Goal: Task Accomplishment & Management: Complete application form

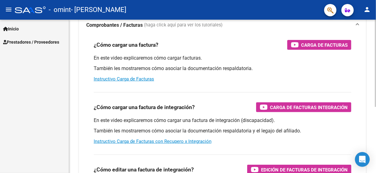
scroll to position [31, 0]
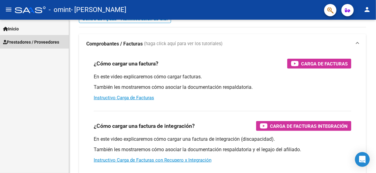
click at [43, 43] on span "Prestadores / Proveedores" at bounding box center [31, 42] width 56 height 7
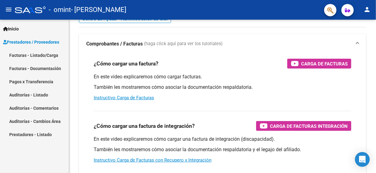
click at [39, 54] on link "Facturas - Listado/Carga" at bounding box center [34, 55] width 69 height 13
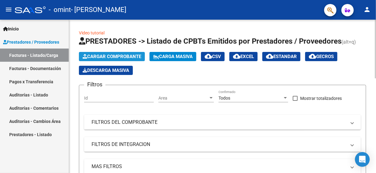
click at [124, 57] on span "Cargar Comprobante" at bounding box center [112, 57] width 59 height 6
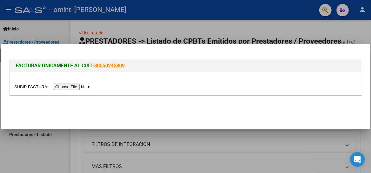
click at [68, 87] on input "file" at bounding box center [53, 87] width 78 height 6
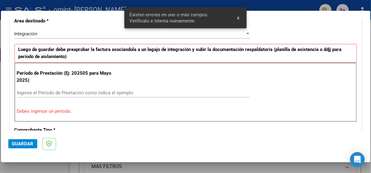
scroll to position [157, 0]
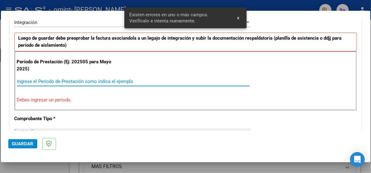
click at [57, 81] on input "Ingrese el Período de Prestación como indica el ejemplo" at bounding box center [133, 82] width 233 height 6
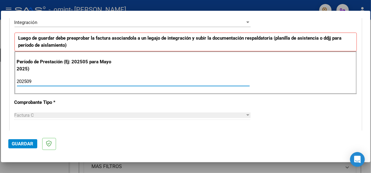
type input "202509"
click at [155, 76] on div "Período de Prestación (Ej: 202505 para Mayo 2025) 202509 Ingrese el Período de …" at bounding box center [185, 72] width 343 height 43
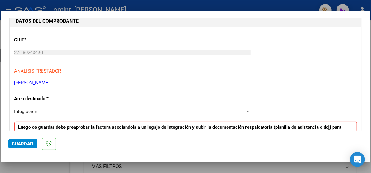
scroll to position [65, 0]
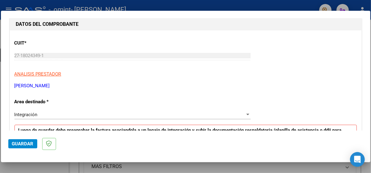
click at [67, 112] on div "Integración" at bounding box center [129, 115] width 231 height 6
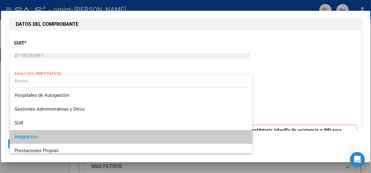
scroll to position [23, 0]
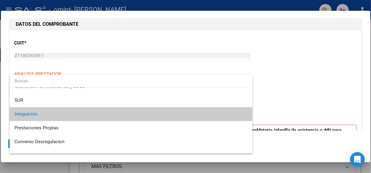
click at [56, 113] on span "Integración" at bounding box center [130, 115] width 233 height 14
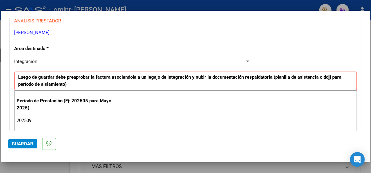
scroll to position [127, 0]
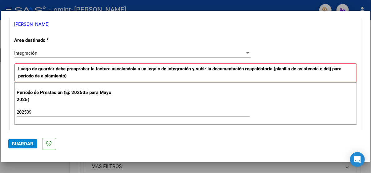
click at [245, 54] on div at bounding box center [248, 53] width 6 height 5
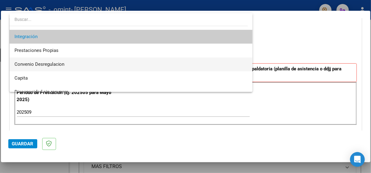
scroll to position [46, 0]
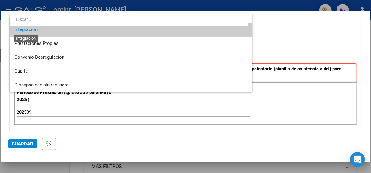
click at [33, 32] on span "Integración" at bounding box center [25, 30] width 23 height 6
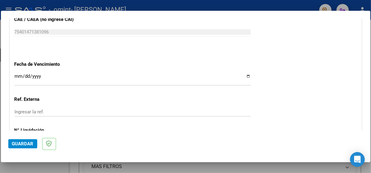
scroll to position [404, 0]
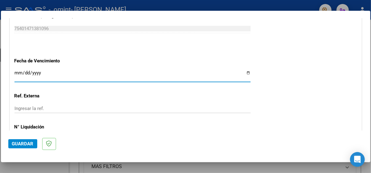
click at [25, 73] on input "Ingresar la fecha" at bounding box center [132, 76] width 236 height 10
click at [18, 72] on input "Ingresar la fecha" at bounding box center [132, 76] width 236 height 10
click at [245, 73] on input "Ingresar la fecha" at bounding box center [132, 76] width 236 height 10
type input "[DATE]"
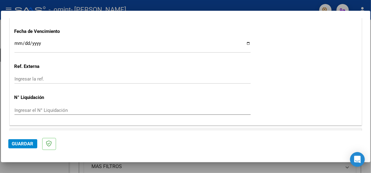
scroll to position [435, 0]
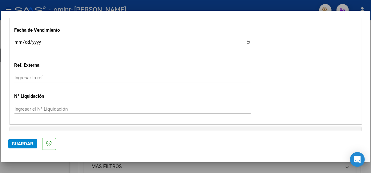
click at [31, 78] on input "Ingresar la ref." at bounding box center [132, 78] width 236 height 6
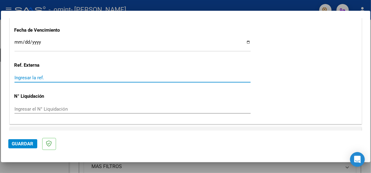
click at [56, 108] on input "Ingresar el N° Liquidación" at bounding box center [132, 110] width 236 height 6
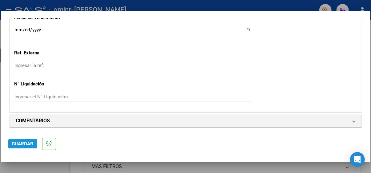
click at [23, 144] on span "Guardar" at bounding box center [23, 144] width 22 height 6
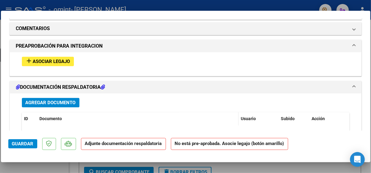
scroll to position [532, 0]
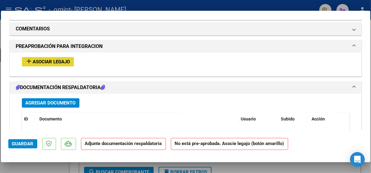
click at [64, 62] on span "Asociar Legajo" at bounding box center [51, 62] width 37 height 6
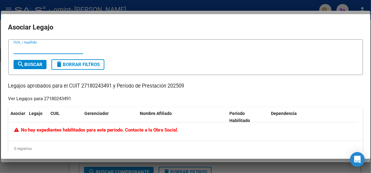
click at [35, 51] on input "CUIL / Apellido" at bounding box center [49, 50] width 70 height 6
click at [109, 48] on div "CUIL / Apellido" at bounding box center [186, 52] width 344 height 15
click at [62, 4] on div at bounding box center [185, 86] width 371 height 173
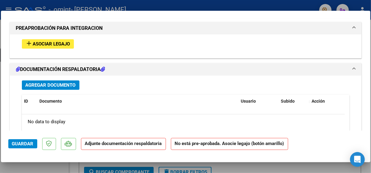
scroll to position [554, 0]
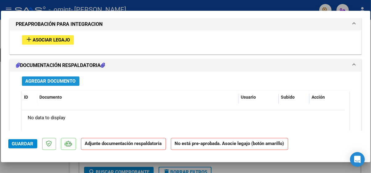
click at [62, 80] on span "Agregar Documento" at bounding box center [51, 82] width 50 height 6
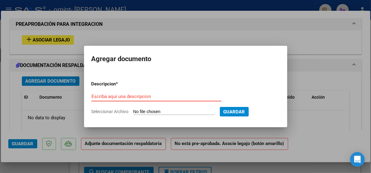
click at [151, 112] on input "Seleccionar Archivo" at bounding box center [174, 112] width 82 height 6
type input "C:\fakepath\Informe [DATE] - [PERSON_NAME].pdf"
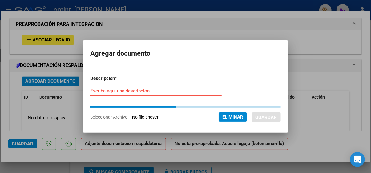
click at [118, 93] on input "Escriba aquí una descripcion" at bounding box center [156, 91] width 132 height 6
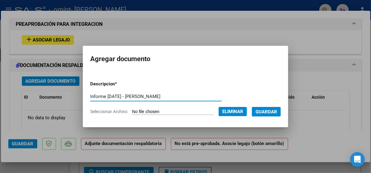
type input "Informe [DATE] - [PERSON_NAME]"
click at [216, 81] on form "Descripcion * Informe [DATE] - [PERSON_NAME] Escriba aquí una descripcion Selec…" at bounding box center [185, 98] width 191 height 44
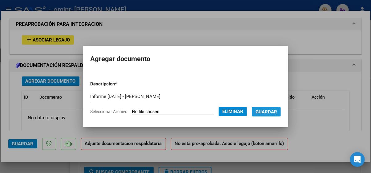
click at [274, 111] on span "Guardar" at bounding box center [267, 112] width 22 height 6
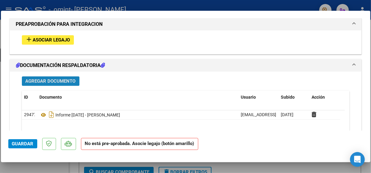
click at [62, 81] on span "Agregar Documento" at bounding box center [51, 82] width 50 height 6
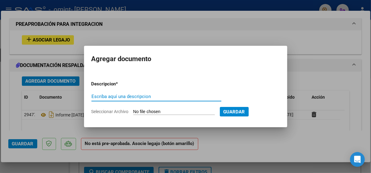
click at [166, 109] on input "Seleccionar Archivo" at bounding box center [174, 112] width 82 height 6
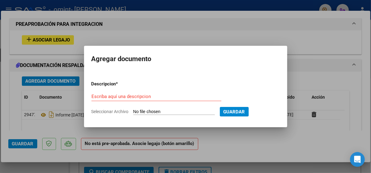
type input "C:\fakepath\Planilla Septiembre - [PERSON_NAME].pdf"
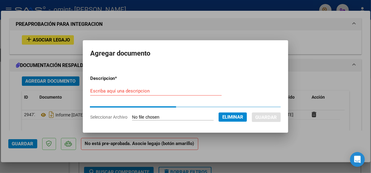
click at [104, 90] on input "Escriba aquí una descripcion" at bounding box center [156, 91] width 132 height 6
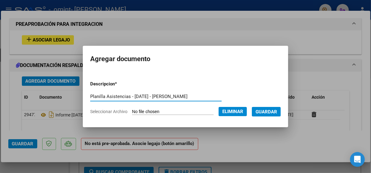
type input "Planilla Asistencias - [DATE] - [PERSON_NAME]"
click at [273, 114] on span "Guardar" at bounding box center [267, 112] width 22 height 6
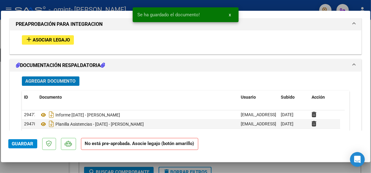
scroll to position [524, 0]
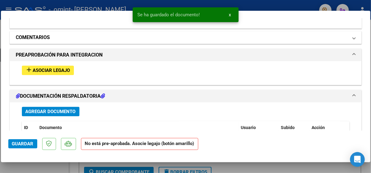
click at [181, 39] on mat-panel-title "COMENTARIOS" at bounding box center [182, 37] width 332 height 7
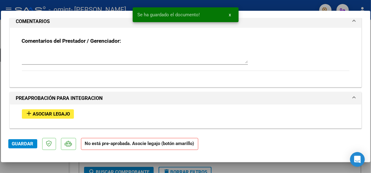
scroll to position [554, 0]
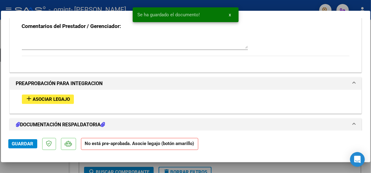
click at [58, 97] on span "Asociar Legajo" at bounding box center [51, 100] width 37 height 6
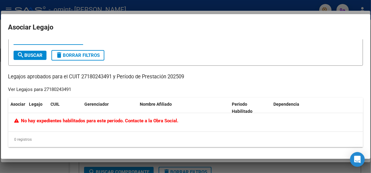
scroll to position [0, 0]
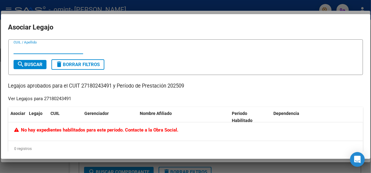
drag, startPoint x: 67, startPoint y: 86, endPoint x: 140, endPoint y: 88, distance: 73.0
click at [114, 87] on p "Legajos aprobados para el CUIT 27180243491 y Período de Prestación 202509" at bounding box center [185, 87] width 355 height 8
click at [141, 88] on p "Legajos aprobados para el CUIT 27180243491 y Período de Prestación 202509" at bounding box center [185, 87] width 355 height 8
drag, startPoint x: 30, startPoint y: 85, endPoint x: 105, endPoint y: 88, distance: 74.6
click at [97, 87] on p "Legajos aprobados para el CUIT 27180243491 y Período de Prestación 202509" at bounding box center [185, 87] width 355 height 8
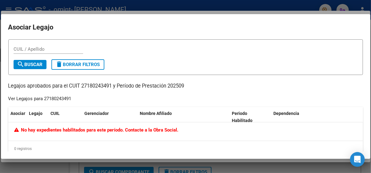
click at [120, 88] on p "Legajos aprobados para el CUIT 27180243491 y Período de Prestación 202509" at bounding box center [185, 87] width 355 height 8
drag, startPoint x: 40, startPoint y: 97, endPoint x: 74, endPoint y: 98, distance: 33.3
click at [69, 98] on div "Ver Legajos para 27180243491" at bounding box center [39, 98] width 63 height 7
click at [89, 98] on div "CUIL / Apellido search Buscar delete Borrar Filtros Legajos aprobados para el C…" at bounding box center [185, 98] width 355 height 118
click at [40, 51] on input "CUIL / Apellido" at bounding box center [49, 50] width 70 height 6
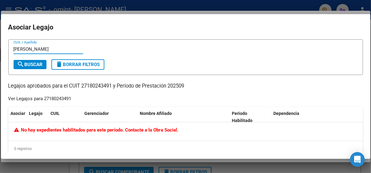
click at [39, 65] on span "search Buscar" at bounding box center [30, 65] width 26 height 6
drag, startPoint x: 35, startPoint y: 50, endPoint x: 0, endPoint y: 50, distance: 35.1
click at [0, 50] on div "COMPROBANTE VER COMPROBANTE ESTADO: Recibida. En proceso de confirmacion/acepta…" at bounding box center [185, 86] width 371 height 173
click at [67, 48] on input "[PERSON_NAME]" at bounding box center [49, 50] width 70 height 6
type input "[PERSON_NAME]"
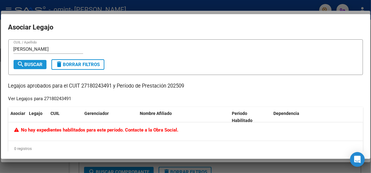
click at [33, 67] on button "search Buscar" at bounding box center [30, 64] width 33 height 9
click at [287, 5] on div at bounding box center [185, 86] width 371 height 173
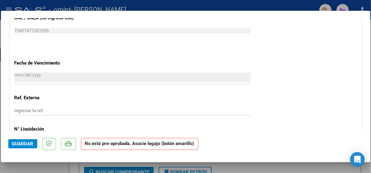
scroll to position [431, 0]
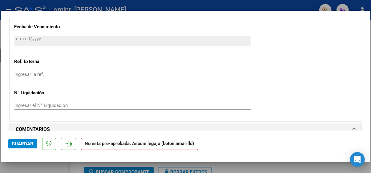
click at [33, 106] on input "Ingresar el N° Liquidación" at bounding box center [132, 106] width 236 height 6
click at [109, 60] on p "Ref. Externa" at bounding box center [65, 61] width 103 height 7
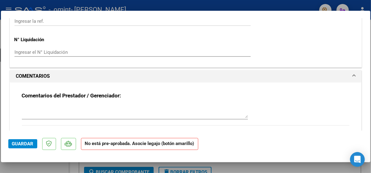
scroll to position [554, 0]
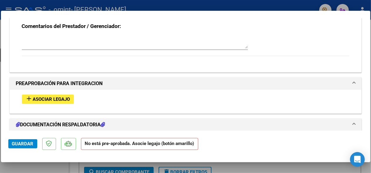
click at [48, 97] on span "Asociar Legajo" at bounding box center [51, 100] width 37 height 6
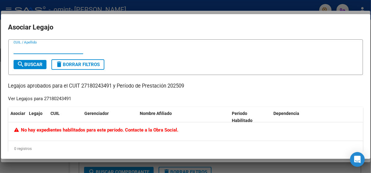
scroll to position [9, 0]
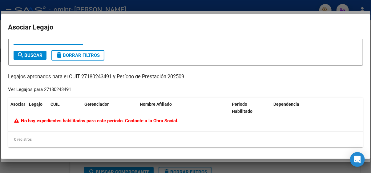
click at [322, 6] on div at bounding box center [185, 86] width 371 height 173
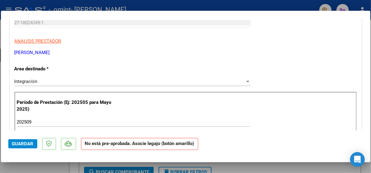
scroll to position [123, 0]
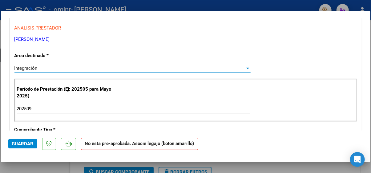
click at [246, 68] on div at bounding box center [247, 69] width 3 height 2
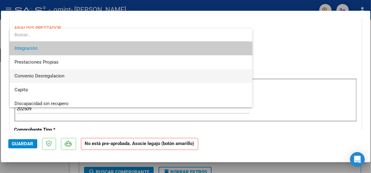
scroll to position [46, 0]
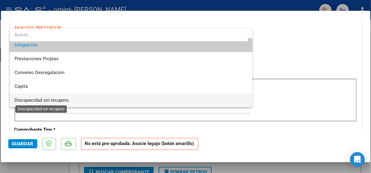
click at [58, 101] on span "Discapacidad sin recupero" at bounding box center [41, 101] width 55 height 6
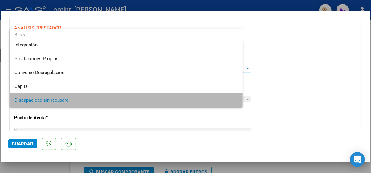
scroll to position [44, 0]
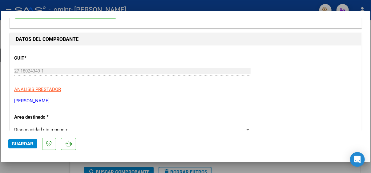
scroll to position [92, 0]
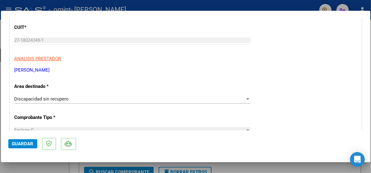
click at [73, 98] on div "Discapacidad sin recupero" at bounding box center [129, 99] width 231 height 6
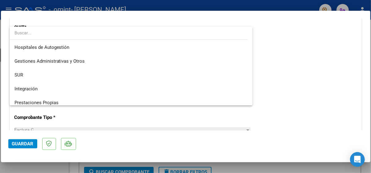
scroll to position [46, 0]
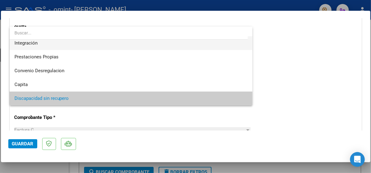
click at [40, 46] on span "Integración" at bounding box center [130, 43] width 233 height 14
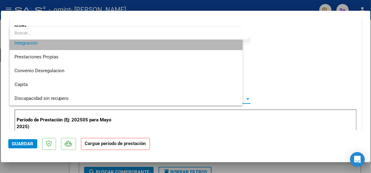
scroll to position [41, 0]
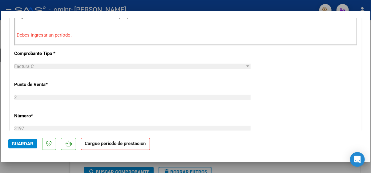
scroll to position [185, 0]
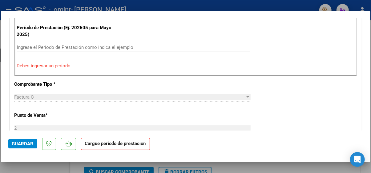
click at [57, 49] on input "Ingrese el Período de Prestación como indica el ejemplo" at bounding box center [133, 48] width 233 height 6
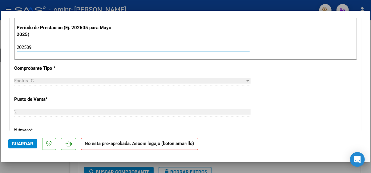
click at [278, 65] on div "CUIT * 27-18024349-1 Ingresar CUIT ANALISIS PRESTADOR [PERSON_NAME] [PERSON_NAM…" at bounding box center [186, 144] width 352 height 445
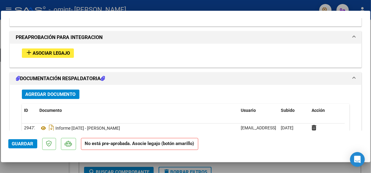
scroll to position [585, 0]
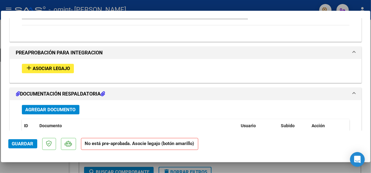
click at [52, 67] on span "Asociar Legajo" at bounding box center [51, 69] width 37 height 6
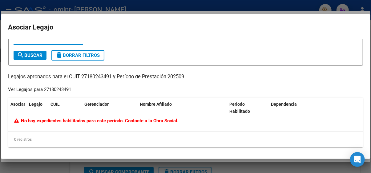
scroll to position [0, 0]
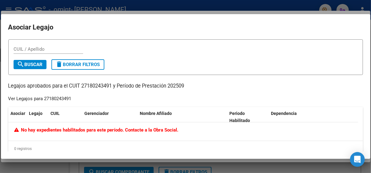
click at [233, 163] on div at bounding box center [185, 86] width 371 height 173
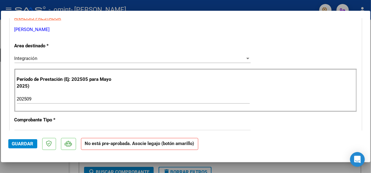
scroll to position [154, 0]
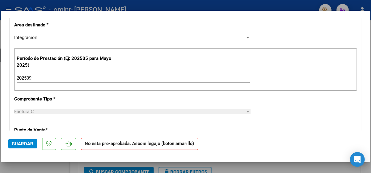
click at [68, 78] on input "202509" at bounding box center [133, 78] width 233 height 6
click at [279, 78] on div "Período de Prestación (Ej: 202505 para [DATE]) 202508 Ingrese el Período de Pre…" at bounding box center [185, 69] width 343 height 43
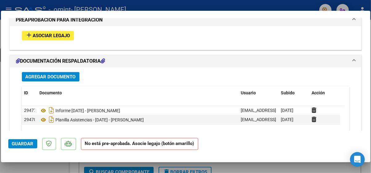
scroll to position [592, 0]
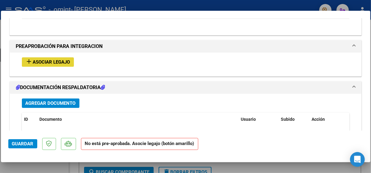
click at [57, 61] on span "Asociar Legajo" at bounding box center [51, 62] width 37 height 6
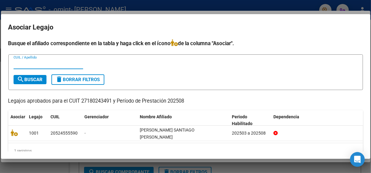
scroll to position [6, 0]
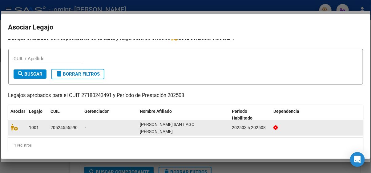
drag, startPoint x: 267, startPoint y: 125, endPoint x: 25, endPoint y: 124, distance: 241.8
click at [25, 124] on div "1001 20524555590 - [PERSON_NAME] SANTIAGO [PERSON_NAME] 202503 a 202508" at bounding box center [185, 127] width 355 height 15
click at [57, 124] on div "20524555590" at bounding box center [64, 127] width 27 height 7
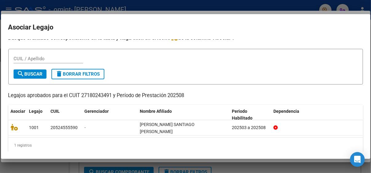
scroll to position [0, 0]
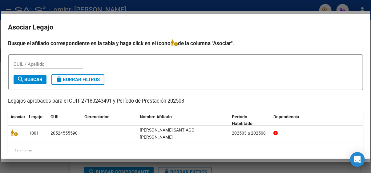
click at [296, 169] on div at bounding box center [185, 86] width 371 height 173
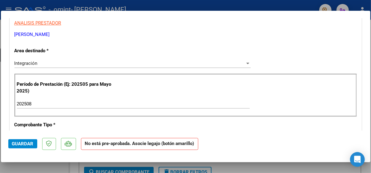
scroll to position [154, 0]
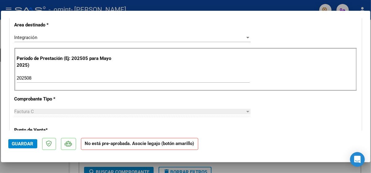
click at [39, 76] on input "202508" at bounding box center [133, 78] width 233 height 6
type input "202509"
click at [237, 103] on div "CUIT * 27-18024349-1 Ingresar CUIT ANALISIS PRESTADOR [PERSON_NAME] [PERSON_NAM…" at bounding box center [186, 175] width 352 height 445
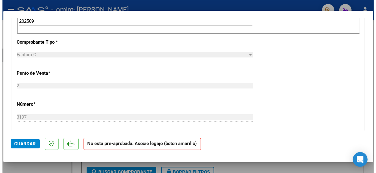
scroll to position [216, 0]
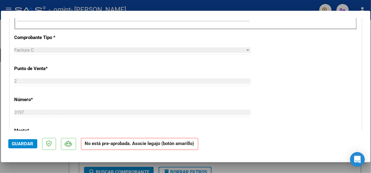
click at [18, 144] on span "Guardar" at bounding box center [23, 144] width 22 height 6
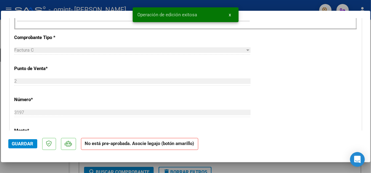
click at [283, 168] on div at bounding box center [185, 86] width 371 height 173
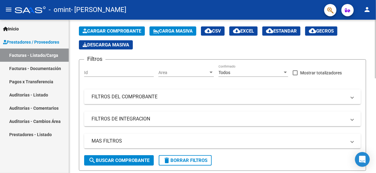
scroll to position [0, 0]
